Goal: Use online tool/utility: Utilize a website feature to perform a specific function

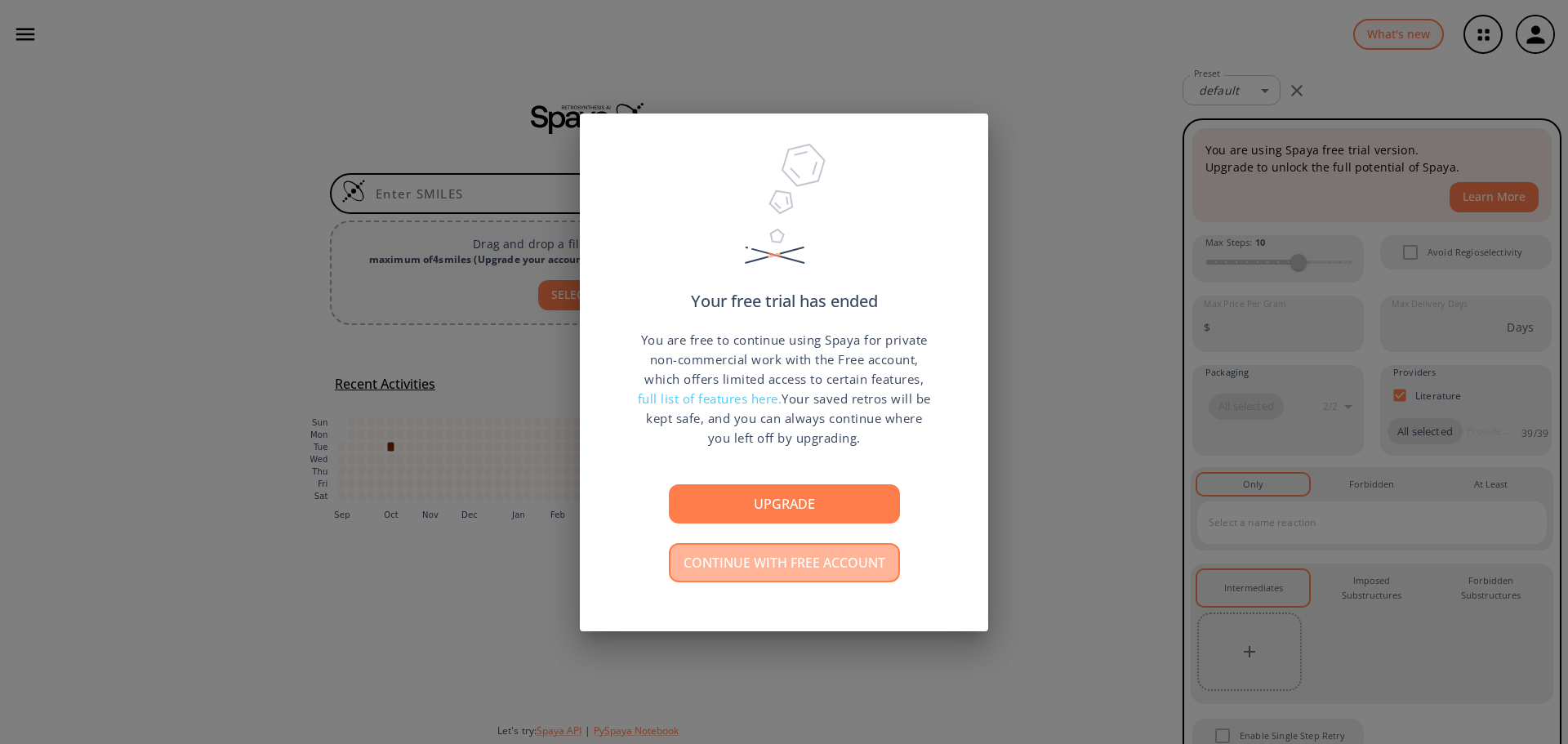
click at [819, 564] on button "Continue with free account" at bounding box center [784, 563] width 231 height 39
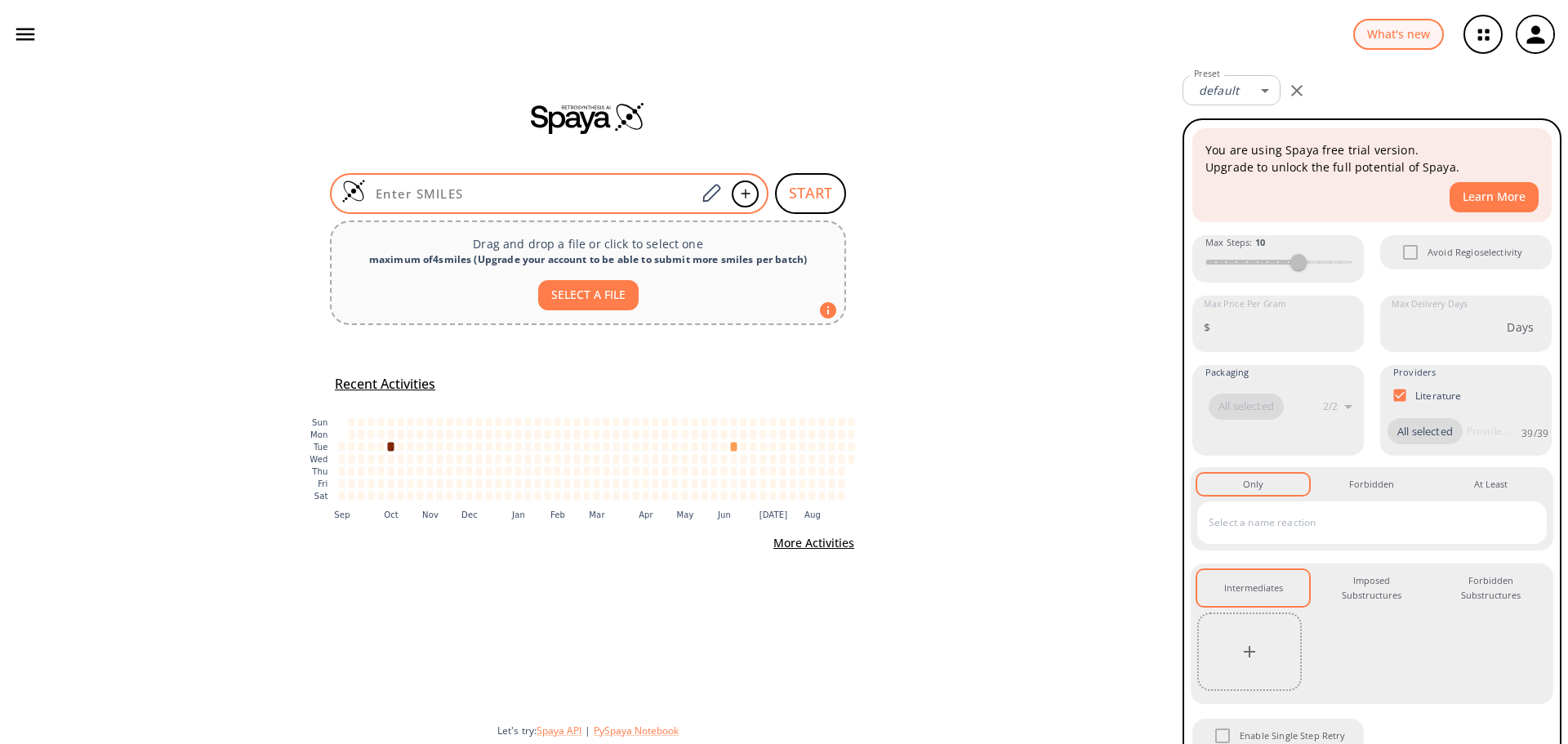
click at [469, 196] on input at bounding box center [531, 194] width 330 height 16
click at [711, 202] on icon at bounding box center [711, 194] width 22 height 21
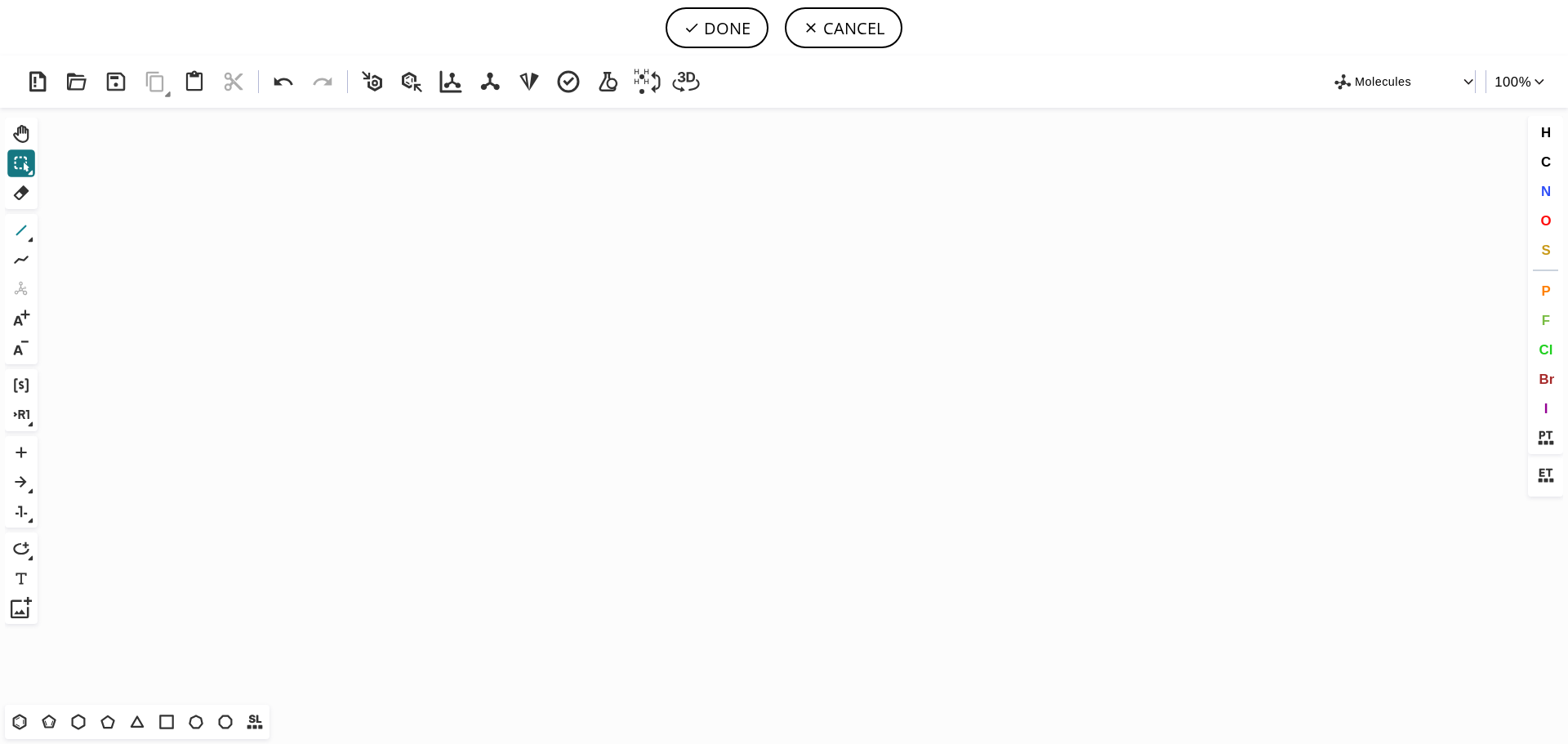
click at [19, 239] on icon at bounding box center [21, 230] width 21 height 21
click at [227, 367] on icon "Created with [PERSON_NAME] 2.3.0" at bounding box center [784, 406] width 1480 height 597
drag, startPoint x: 290, startPoint y: 372, endPoint x: 303, endPoint y: 364, distance: 15.3
drag, startPoint x: 482, startPoint y: 359, endPoint x: 537, endPoint y: 360, distance: 55.0
drag, startPoint x: 516, startPoint y: 358, endPoint x: 537, endPoint y: 375, distance: 27.0
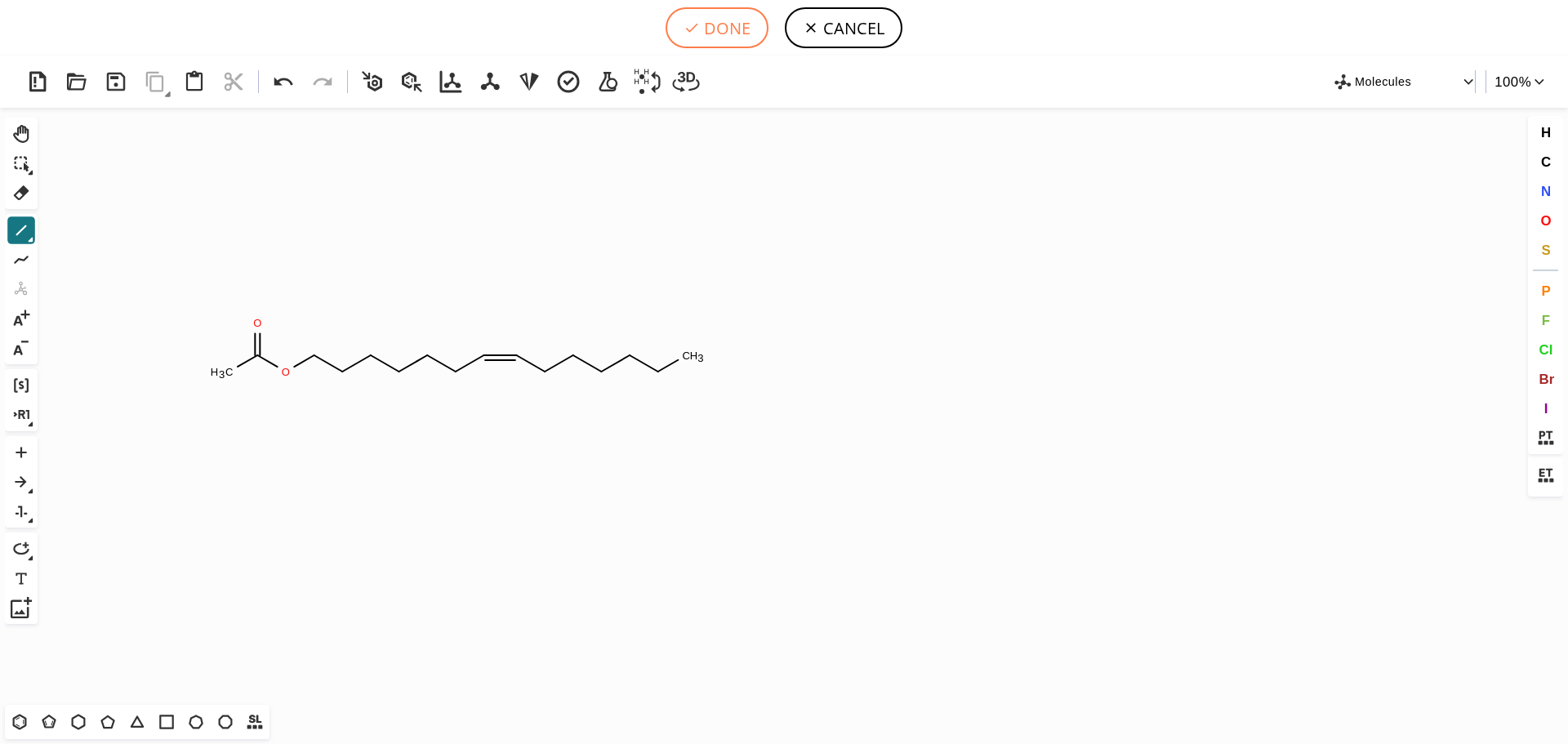
click at [745, 35] on button "DONE" at bounding box center [717, 27] width 103 height 41
type input "CC(=O)OCCCCCC/C=C\CCCCCC"
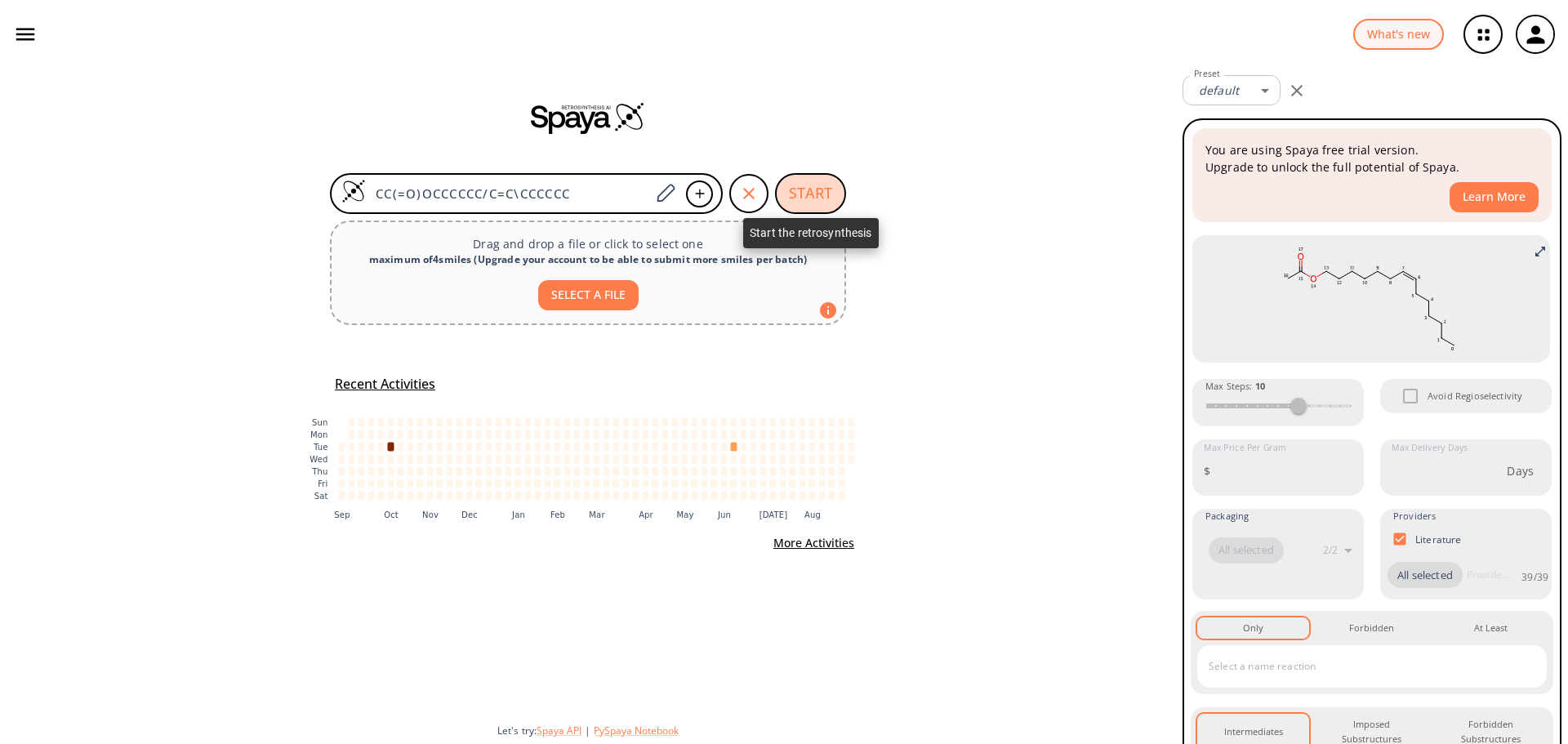
click at [823, 183] on button "START" at bounding box center [811, 194] width 71 height 41
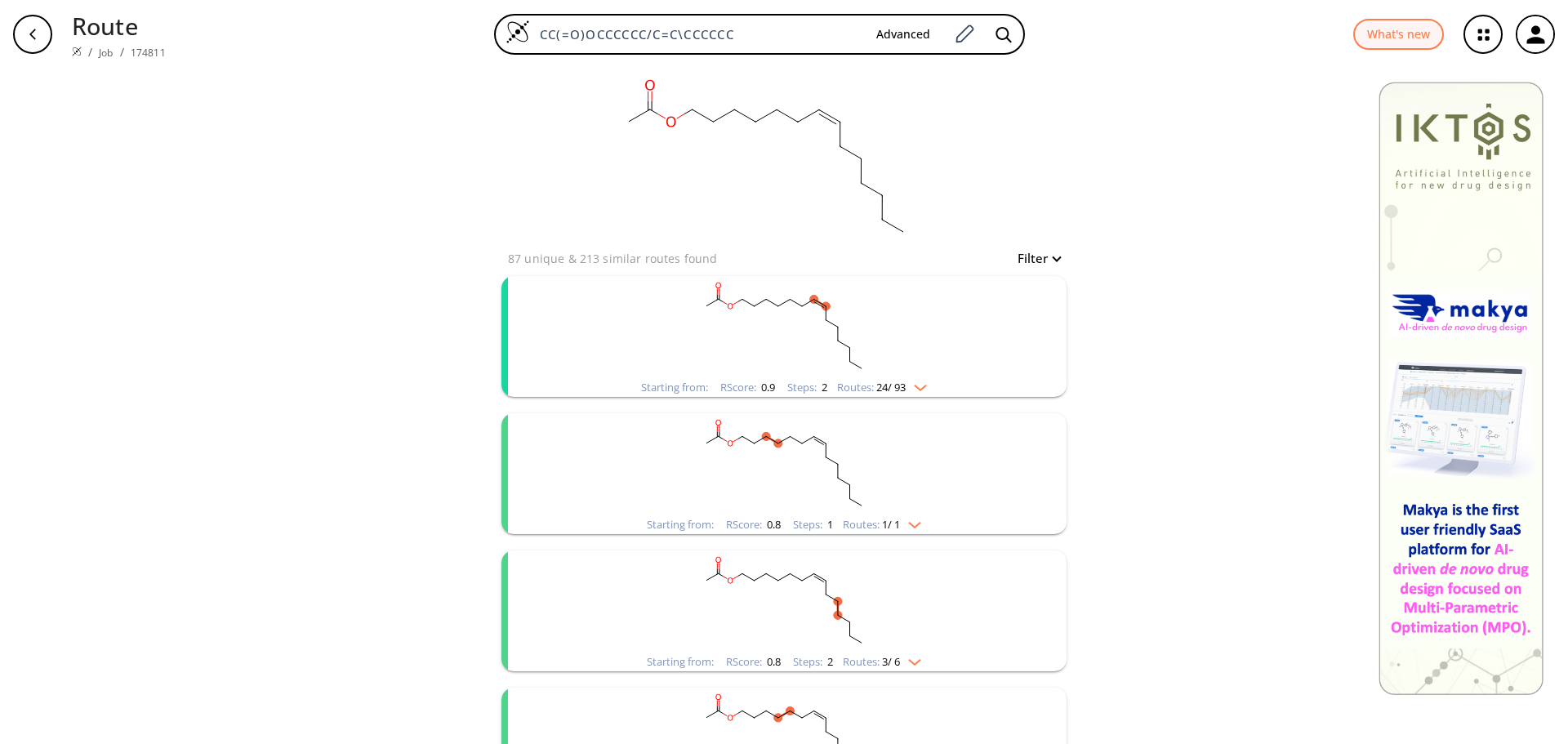
click at [891, 318] on rect "clusters" at bounding box center [784, 326] width 425 height 102
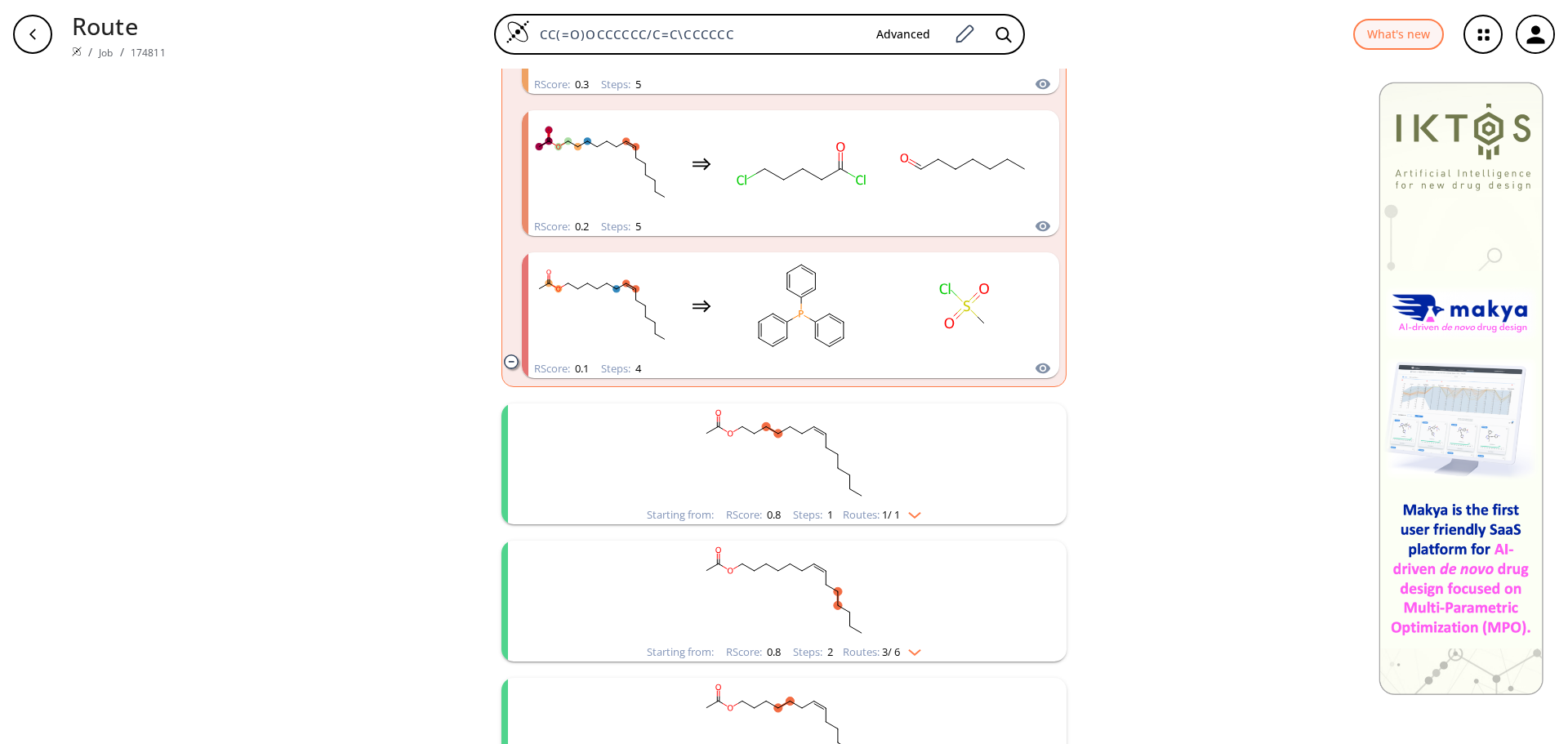
scroll to position [3512, 0]
